Goal: Task Accomplishment & Management: Complete application form

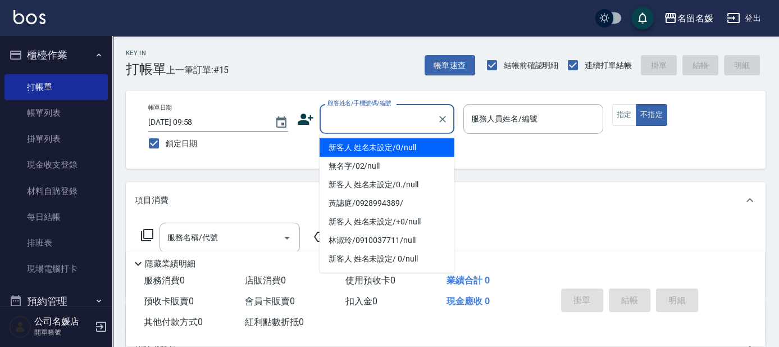
click at [381, 119] on input "顧客姓名/手機號碼/編號" at bounding box center [379, 119] width 108 height 20
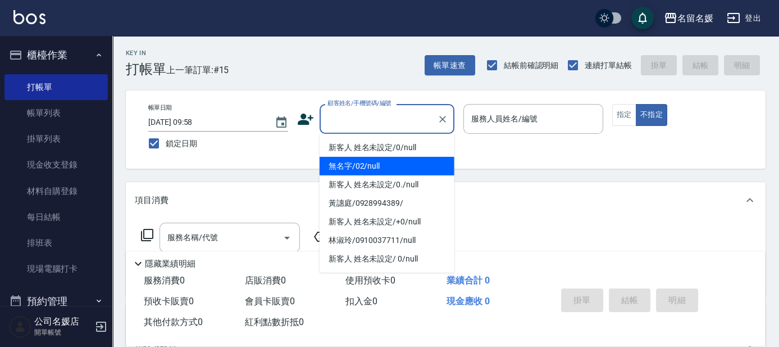
drag, startPoint x: 380, startPoint y: 162, endPoint x: 526, endPoint y: 128, distance: 149.6
click at [381, 163] on li "無名字/02/null" at bounding box center [387, 166] width 135 height 19
type input "無名字/02/null"
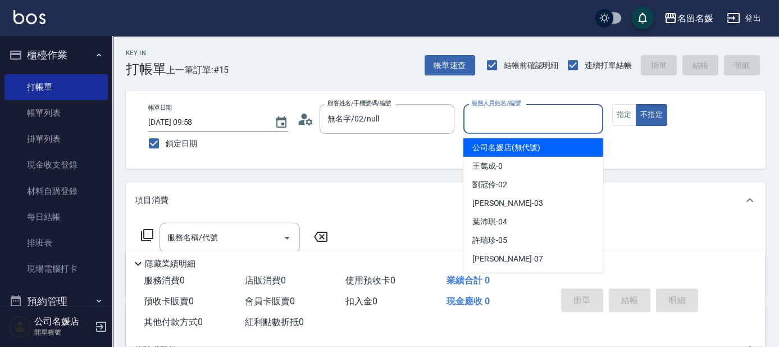
click at [527, 123] on input "服務人員姓名/編號" at bounding box center [533, 119] width 130 height 20
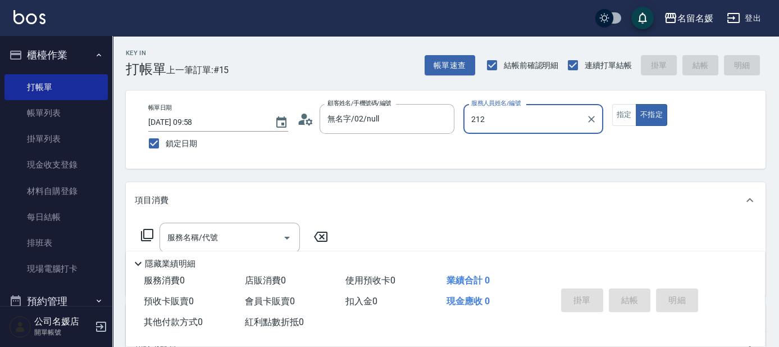
type input "212"
click at [636, 104] on button "不指定" at bounding box center [651, 115] width 31 height 22
type button "false"
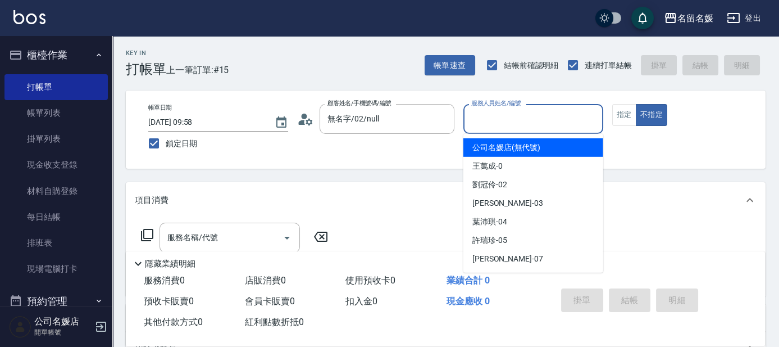
click at [527, 114] on input "服務人員姓名/編號" at bounding box center [533, 119] width 130 height 20
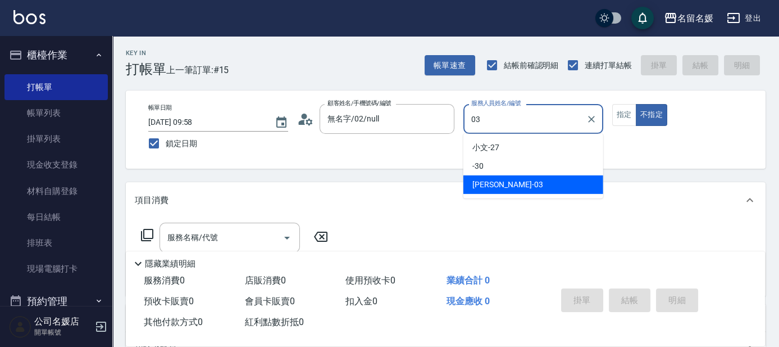
type input "[PERSON_NAME]-03"
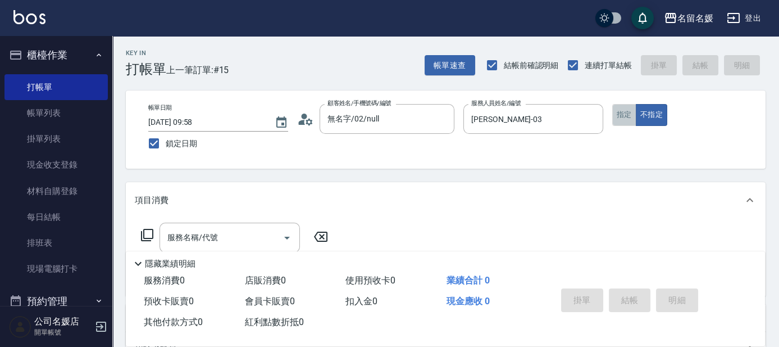
click at [615, 111] on button "指定" at bounding box center [624, 115] width 24 height 22
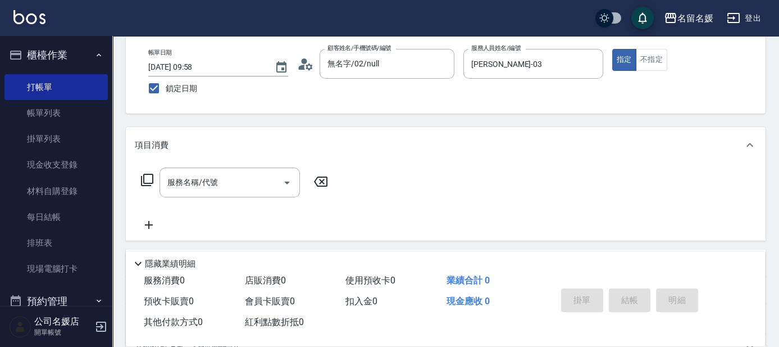
scroll to position [102, 0]
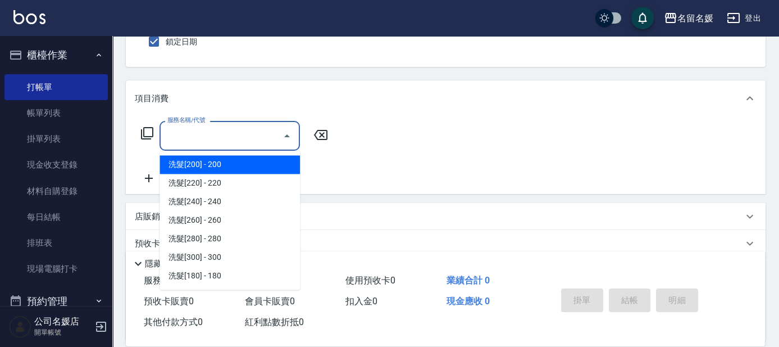
click at [260, 139] on input "服務名稱/代號" at bounding box center [221, 136] width 113 height 20
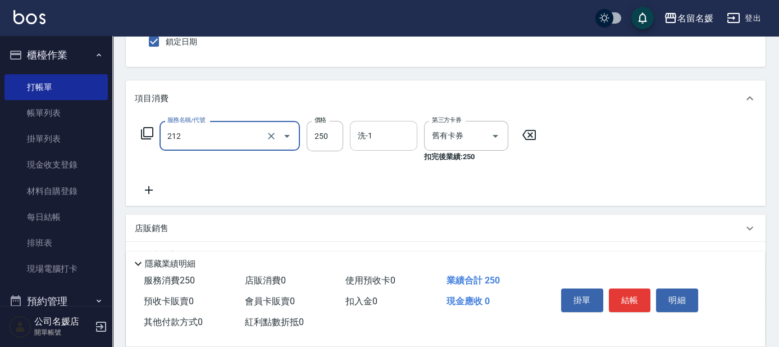
type input "洗髮券-(卡)250(212)"
click at [385, 128] on input "洗-1" at bounding box center [383, 136] width 57 height 20
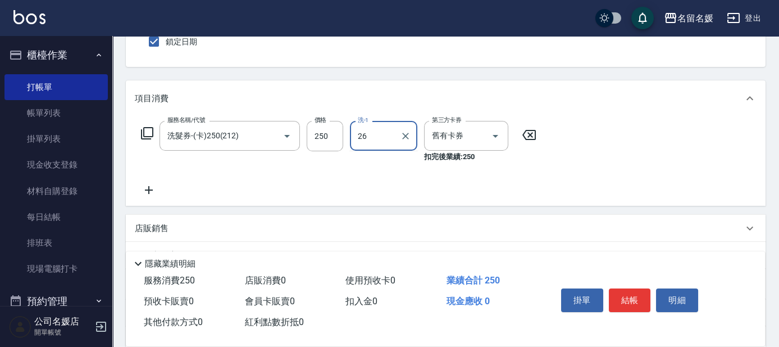
type input "[PERSON_NAME]-26"
click at [151, 188] on icon at bounding box center [149, 189] width 28 height 13
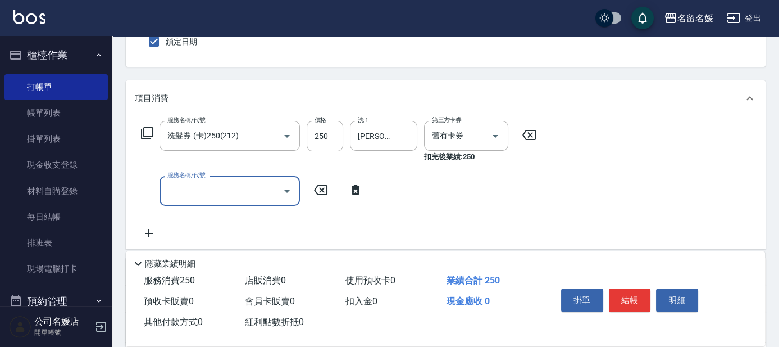
click at [205, 189] on input "服務名稱/代號" at bounding box center [221, 191] width 113 height 20
click at [380, 187] on div "技術協助-1 技術協助-1" at bounding box center [383, 191] width 67 height 30
type input "[PERSON_NAME].玻酸.晶膜.水療(635)"
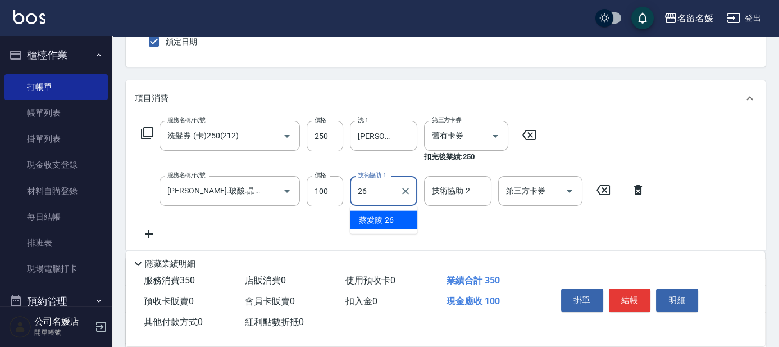
type input "[PERSON_NAME]-26"
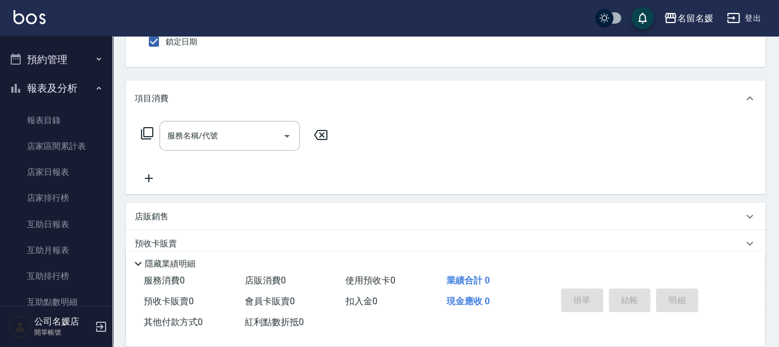
scroll to position [255, 0]
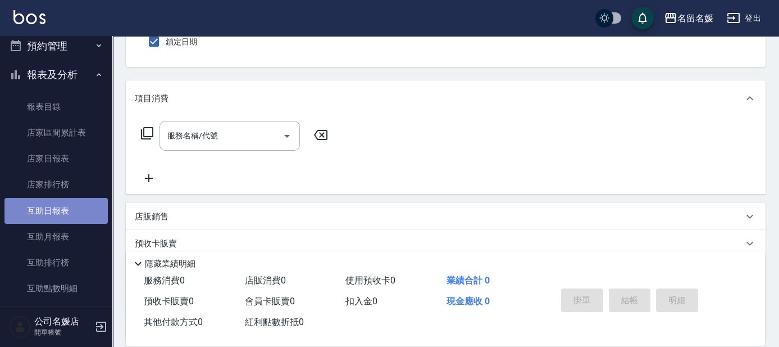
click at [79, 209] on link "互助日報表" at bounding box center [55, 211] width 103 height 26
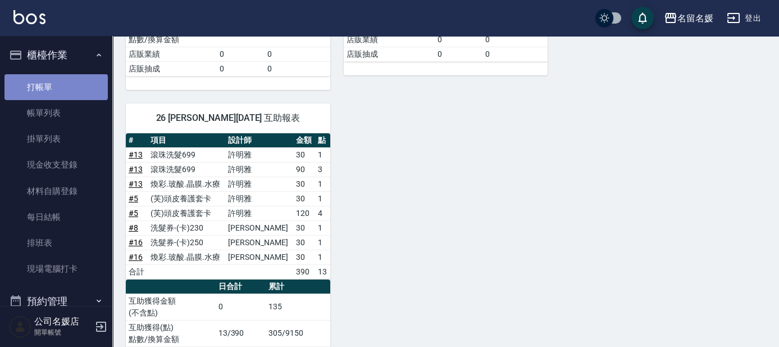
click at [65, 87] on link "打帳單" at bounding box center [55, 87] width 103 height 26
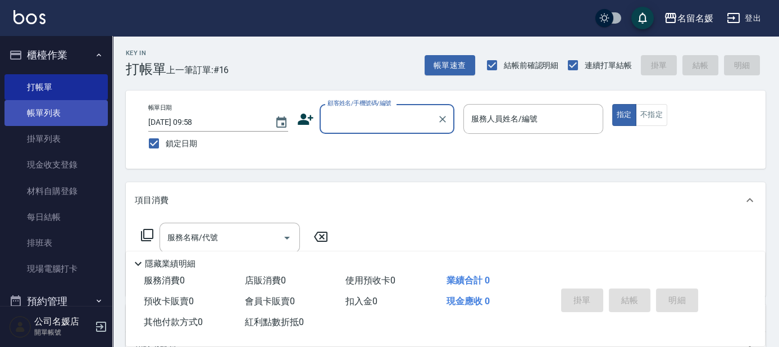
click at [72, 116] on link "帳單列表" at bounding box center [55, 113] width 103 height 26
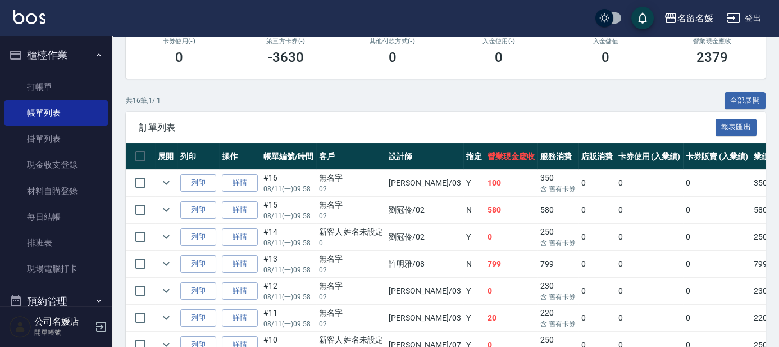
scroll to position [255, 0]
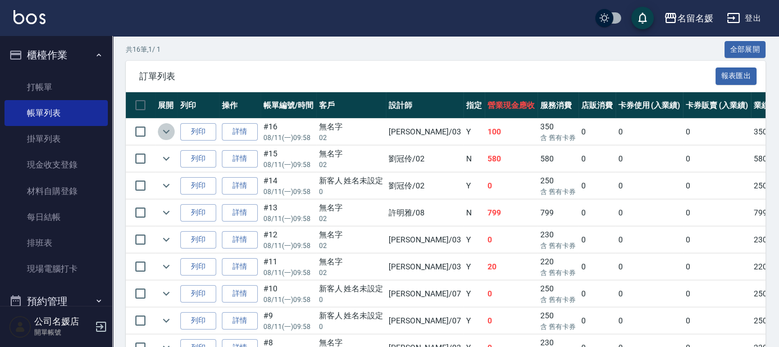
click at [169, 129] on icon "expand row" at bounding box center [166, 131] width 13 height 13
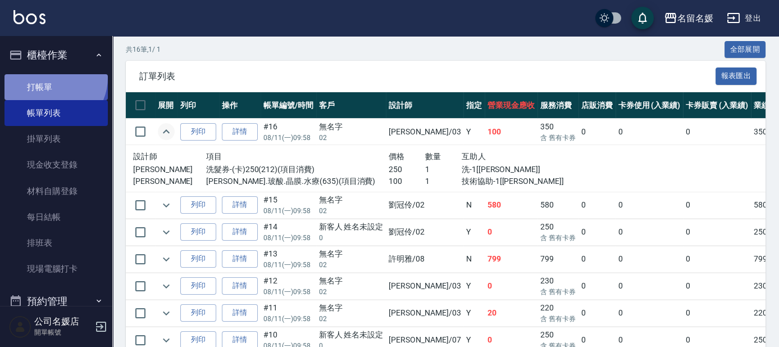
click at [50, 76] on link "打帳單" at bounding box center [55, 87] width 103 height 26
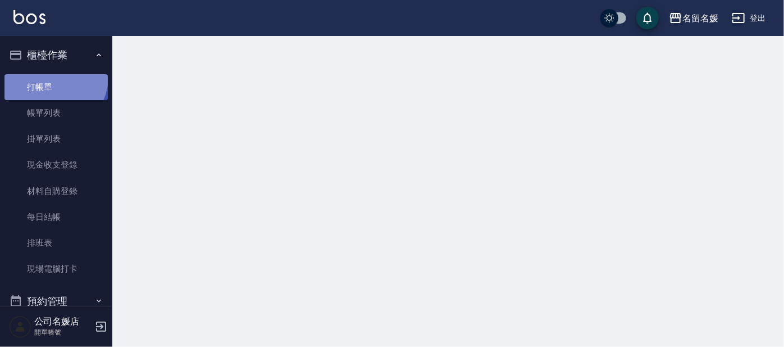
click at [50, 76] on link "打帳單" at bounding box center [55, 87] width 103 height 26
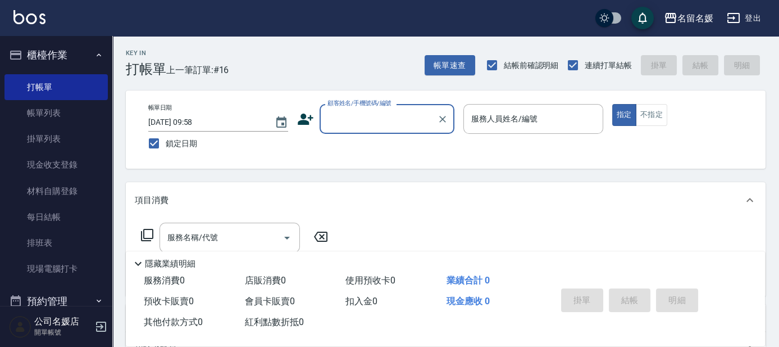
click at [340, 125] on input "顧客姓名/手機號碼/編號" at bounding box center [379, 119] width 108 height 20
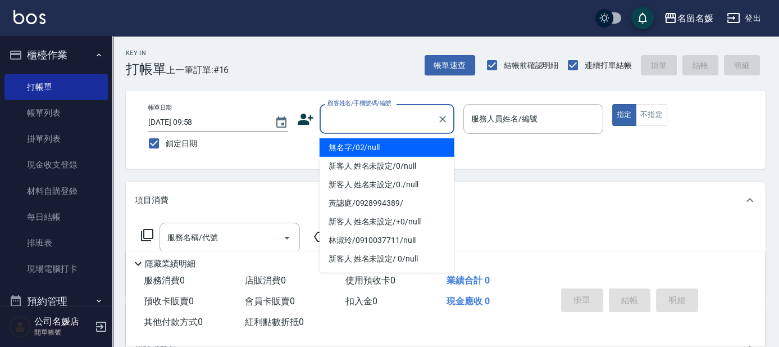
click at [381, 146] on li "無名字/02/null" at bounding box center [387, 147] width 135 height 19
type input "無名字/02/null"
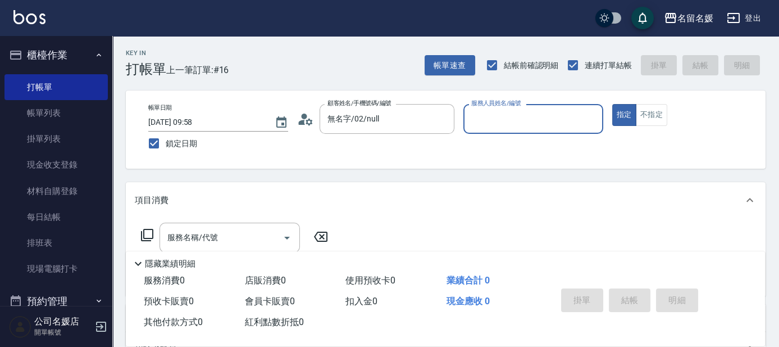
click at [484, 125] on input "服務人員姓名/編號" at bounding box center [533, 119] width 130 height 20
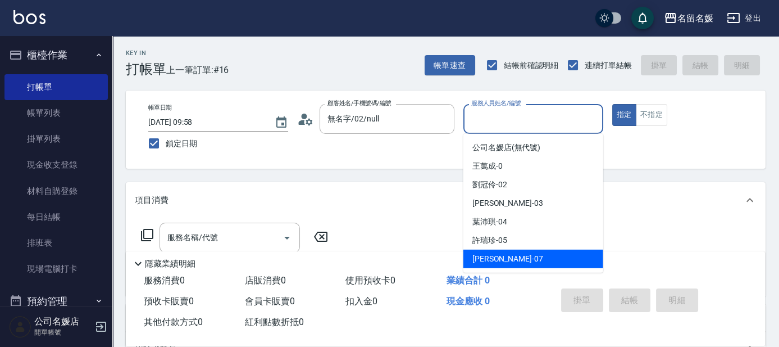
click at [505, 257] on span "[PERSON_NAME] -07" at bounding box center [507, 259] width 71 height 12
type input "[PERSON_NAME]-07"
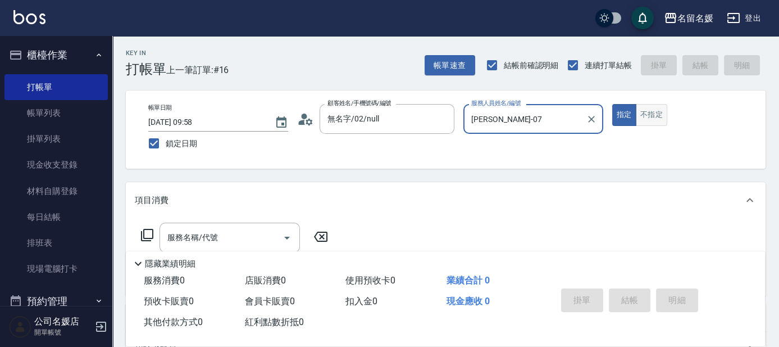
click at [650, 117] on button "不指定" at bounding box center [651, 115] width 31 height 22
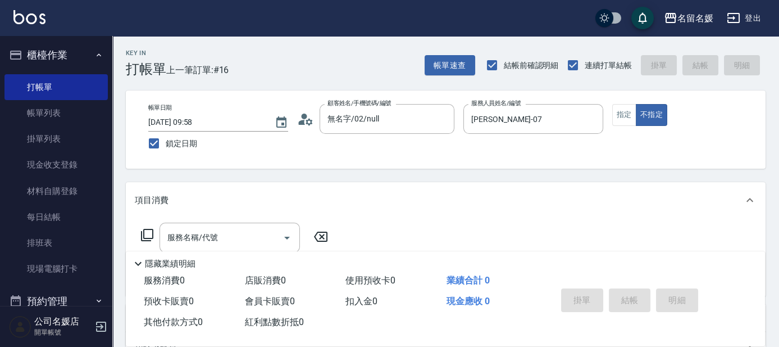
click at [147, 229] on icon at bounding box center [147, 235] width 12 height 12
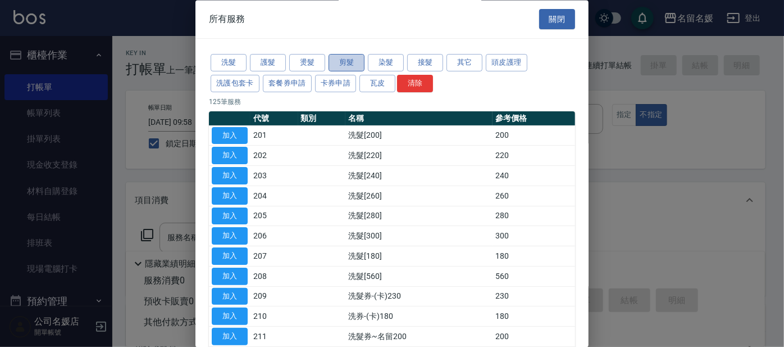
click at [337, 60] on button "剪髮" at bounding box center [347, 62] width 36 height 17
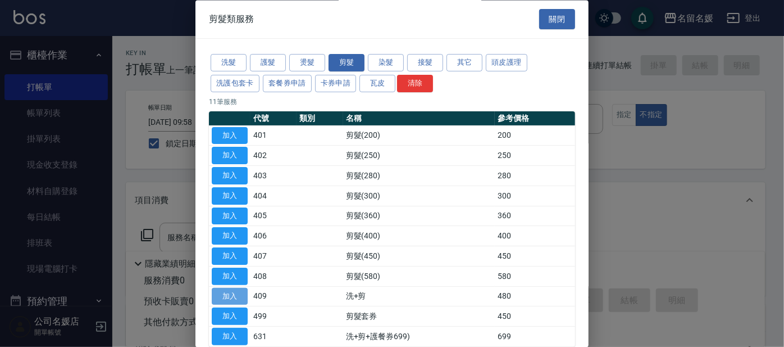
click at [230, 295] on button "加入" at bounding box center [230, 296] width 36 height 17
type input "洗+剪(409)"
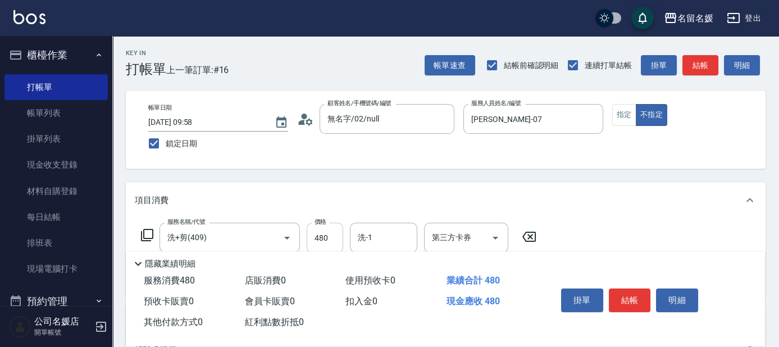
click at [330, 241] on input "480" at bounding box center [325, 237] width 37 height 30
type input "580"
click at [403, 235] on input "洗-1" at bounding box center [383, 237] width 57 height 20
click at [394, 263] on div "[PERSON_NAME] -07" at bounding box center [383, 266] width 67 height 19
type input "[PERSON_NAME]-07"
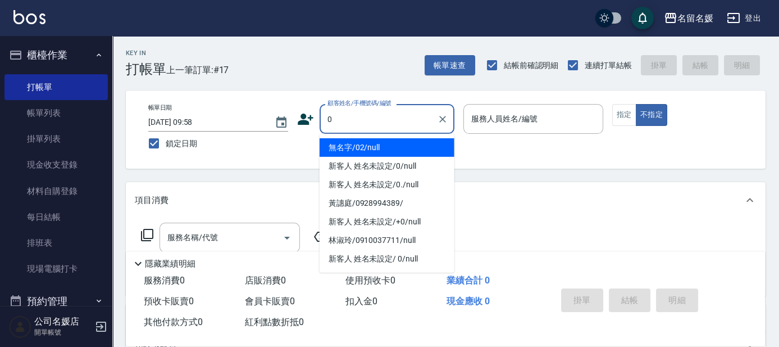
type input "0"
type input "07"
type input "無名字/02/null"
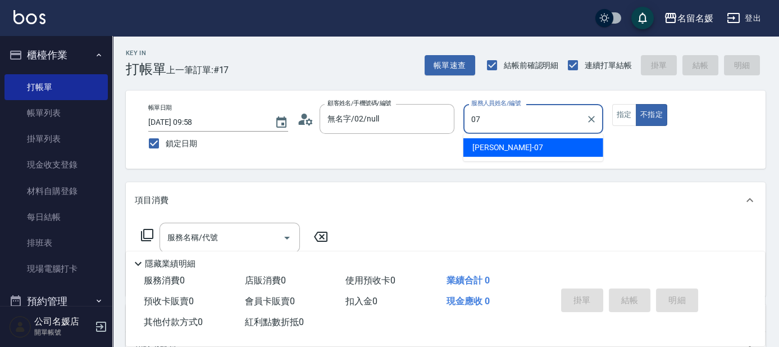
type input "07"
type button "false"
type input "[PERSON_NAME]-07"
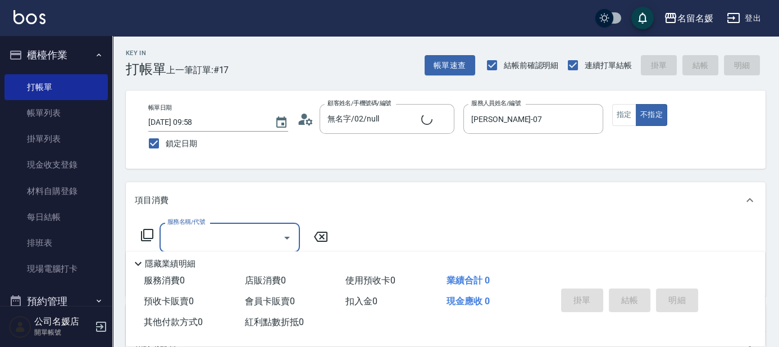
type input "新客人 姓名未設定/0/null"
drag, startPoint x: 621, startPoint y: 115, endPoint x: 581, endPoint y: 263, distance: 153.7
click at [621, 132] on div "帳單日期 [DATE] 09:58 鎖定日期 顧客姓名/手機號碼/編號 新客人 姓名未設定/0/null 顧客姓名/手機號碼/編號 服務人員姓名/編號 [PE…" at bounding box center [445, 129] width 613 height 51
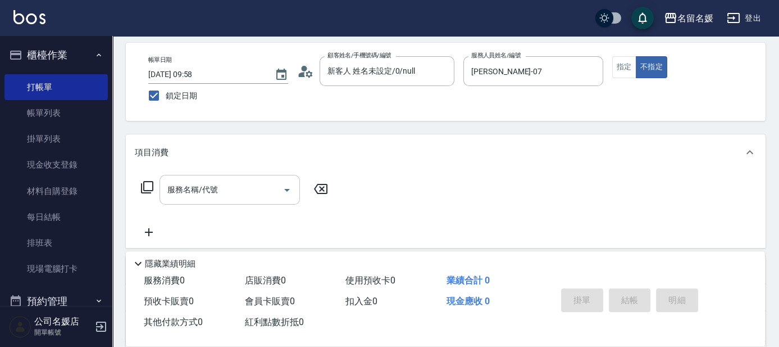
scroll to position [51, 0]
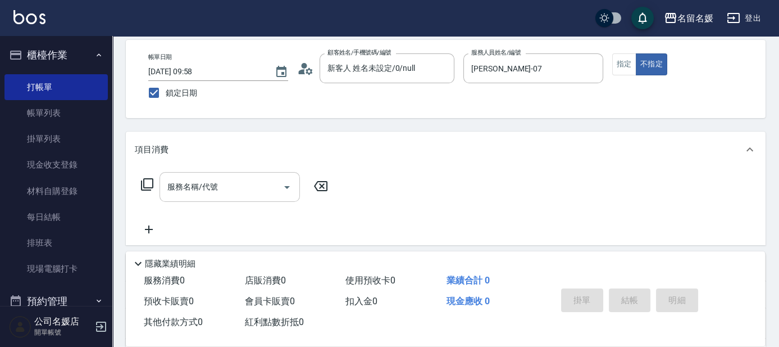
click at [266, 189] on input "服務名稱/代號" at bounding box center [221, 187] width 113 height 20
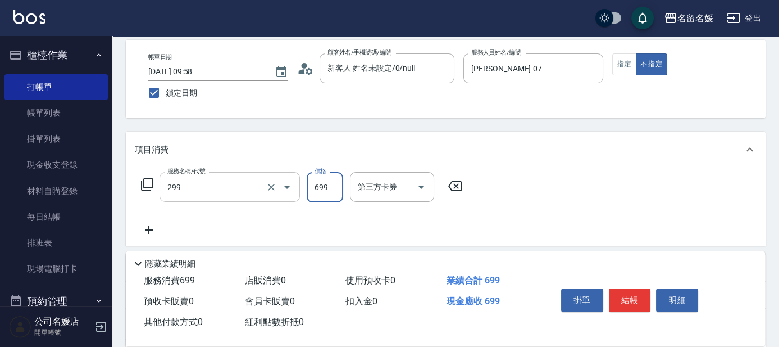
type input "滾珠洗髮699(299)"
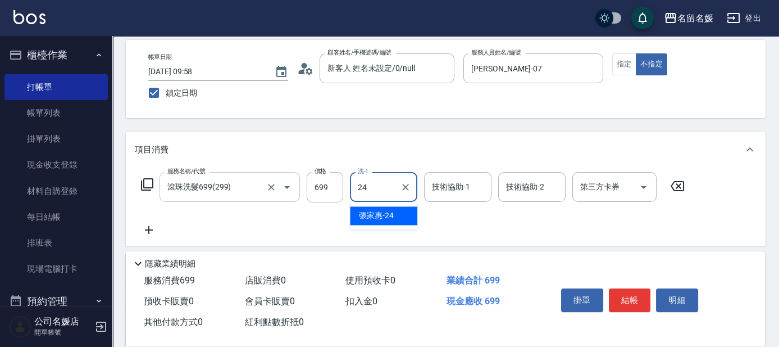
type input "張家惠-24"
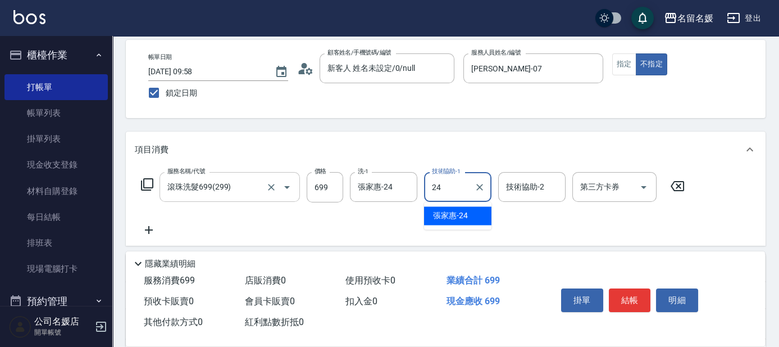
type input "張家惠-24"
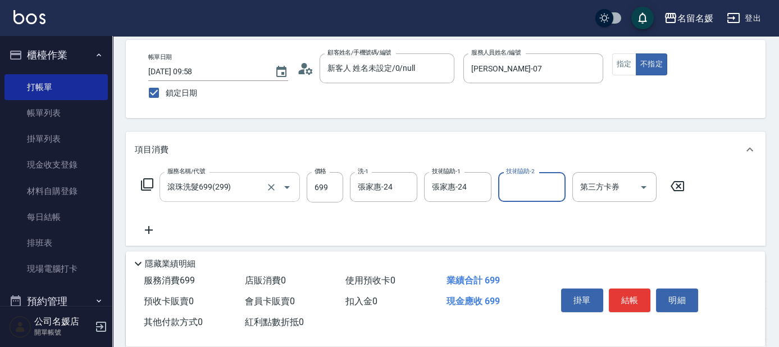
scroll to position [0, 0]
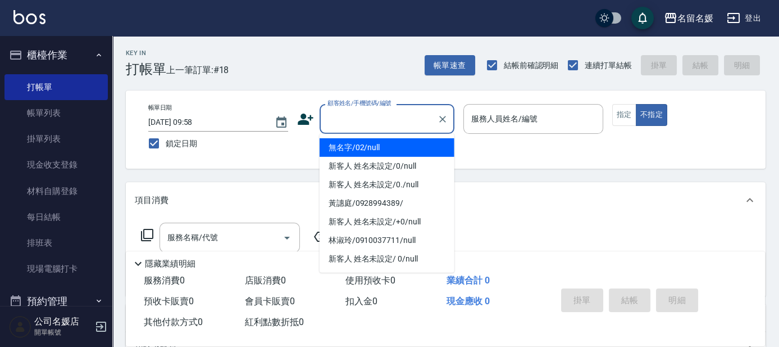
type input "0"
type input "無名字/02/null"
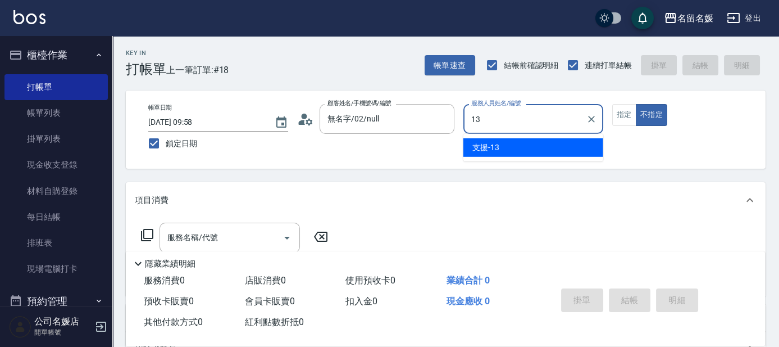
type input "支援-13"
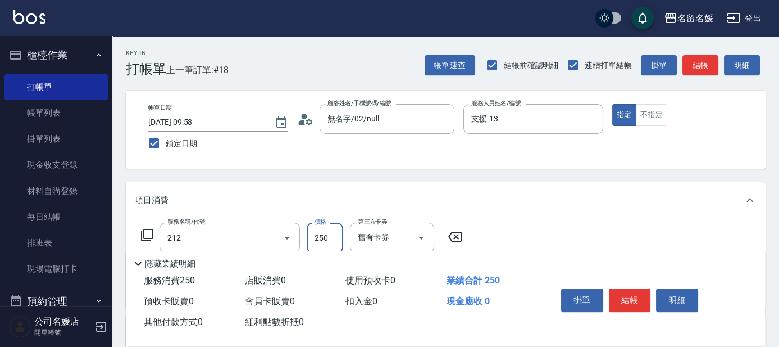
type input "洗髮券-(卡)250(212)"
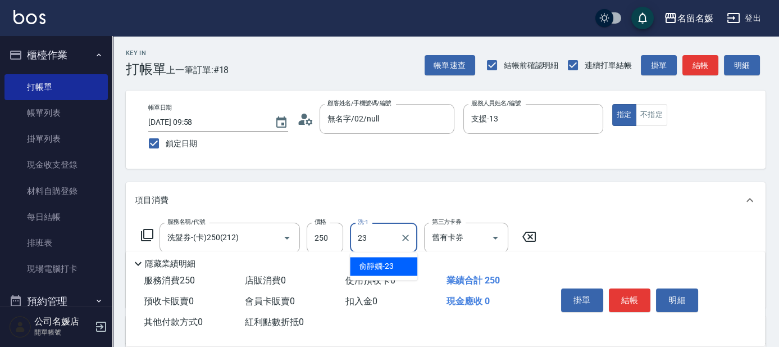
type input "[PERSON_NAME]-23"
